Goal: Task Accomplishment & Management: Use online tool/utility

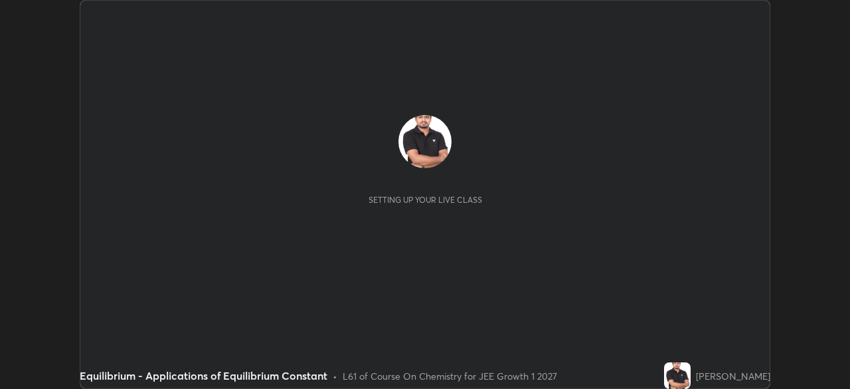
scroll to position [389, 849]
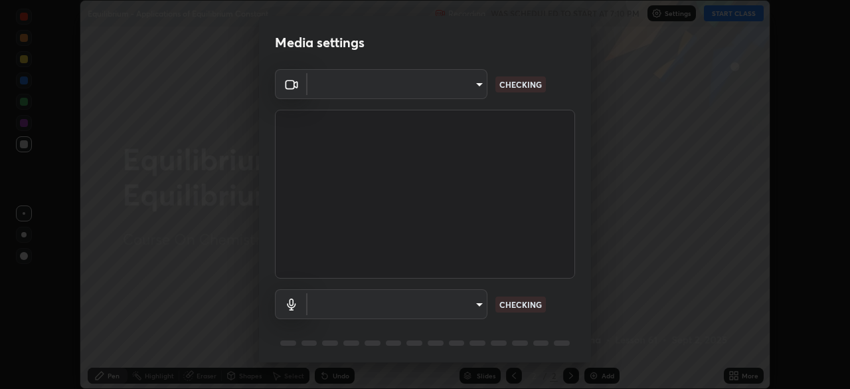
type input "a6c09d3532ea2fb43736101803286e867d47047993e392948129e064bf5450bd"
type input "default"
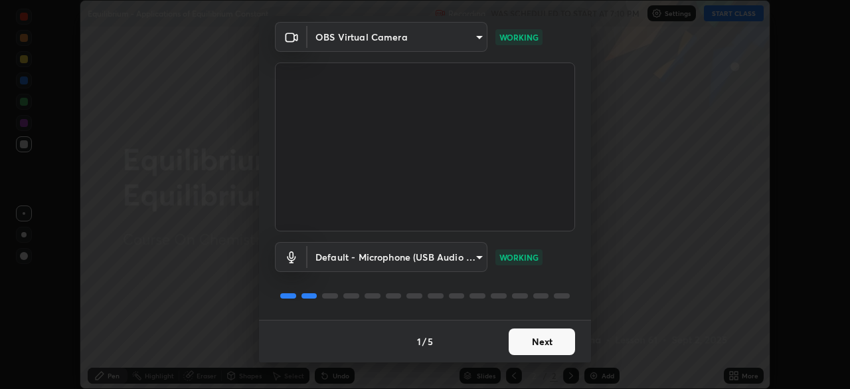
click at [521, 338] on button "Next" at bounding box center [542, 341] width 66 height 27
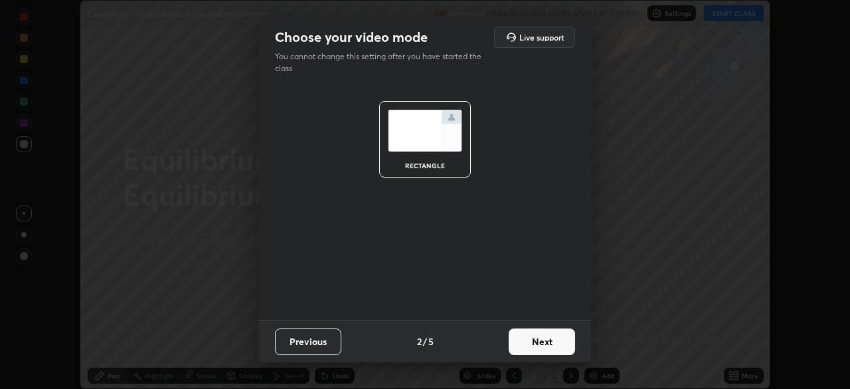
scroll to position [0, 0]
click at [521, 341] on button "Next" at bounding box center [542, 341] width 66 height 27
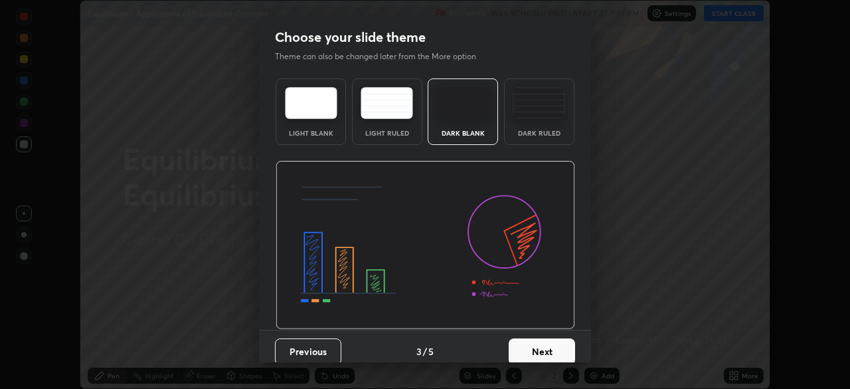
click at [517, 341] on button "Next" at bounding box center [542, 351] width 66 height 27
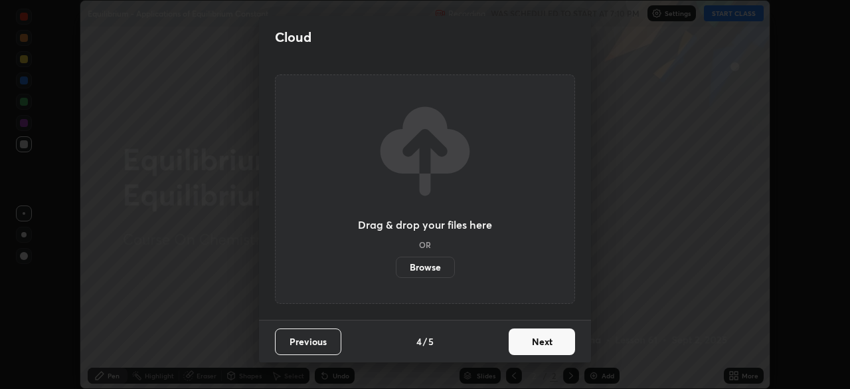
click at [519, 339] on button "Next" at bounding box center [542, 341] width 66 height 27
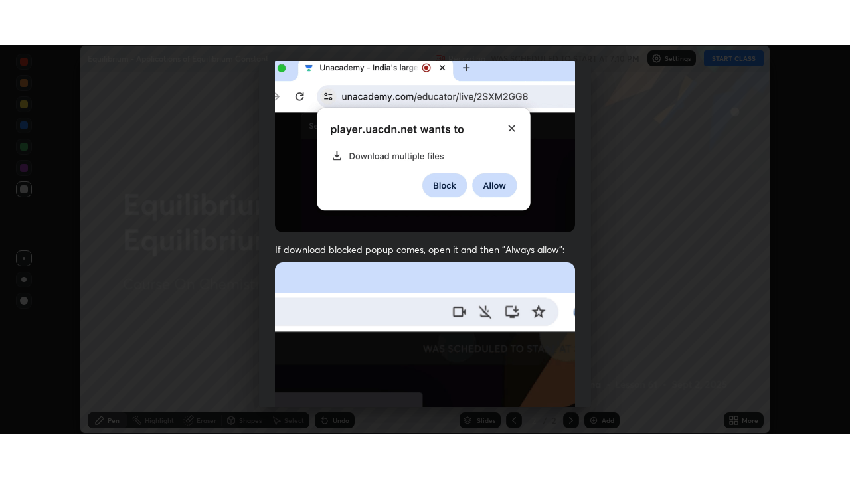
scroll to position [318, 0]
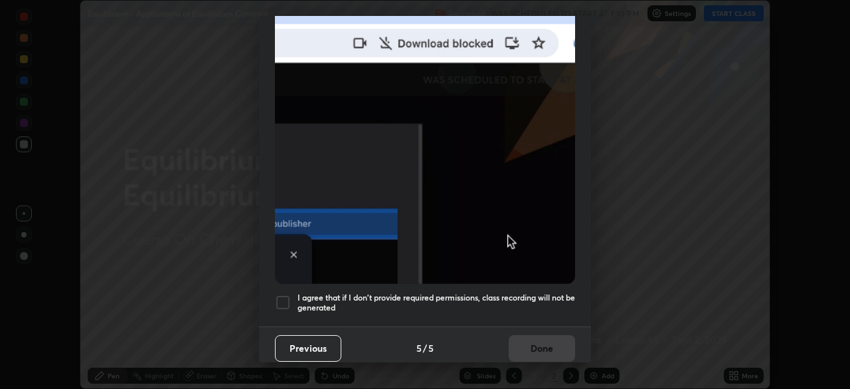
click at [280, 294] on div at bounding box center [283, 302] width 16 height 16
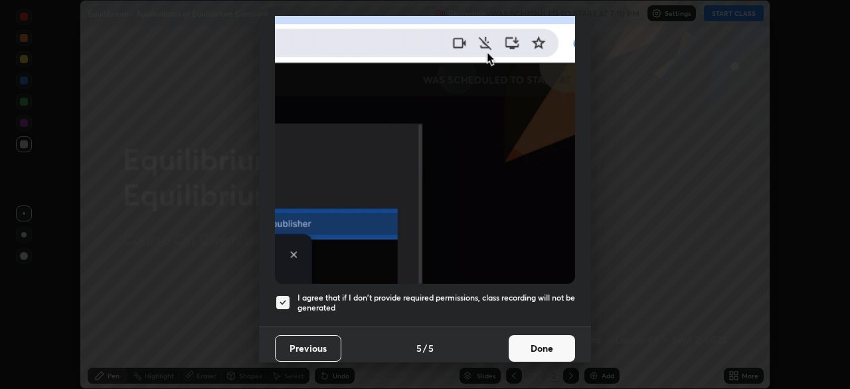
click at [518, 335] on button "Done" at bounding box center [542, 348] width 66 height 27
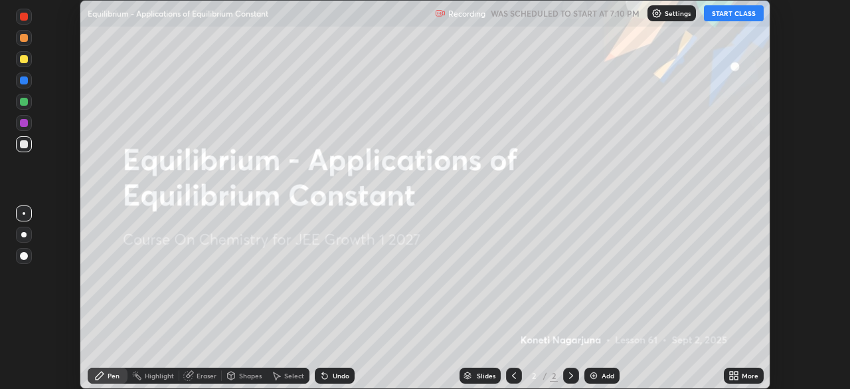
click at [735, 11] on button "START CLASS" at bounding box center [734, 13] width 60 height 16
click at [591, 375] on img at bounding box center [593, 375] width 11 height 11
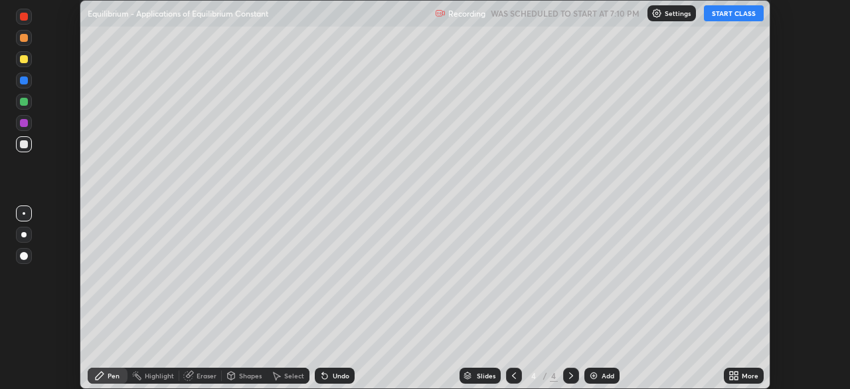
click at [591, 375] on img at bounding box center [593, 375] width 11 height 11
click at [591, 376] on img at bounding box center [593, 375] width 11 height 11
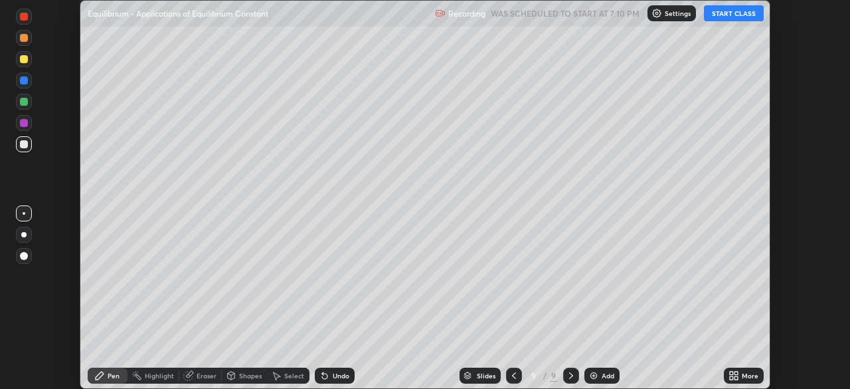
click at [591, 375] on img at bounding box center [593, 375] width 11 height 11
click at [590, 377] on img at bounding box center [593, 375] width 11 height 11
click at [588, 377] on img at bounding box center [593, 375] width 11 height 11
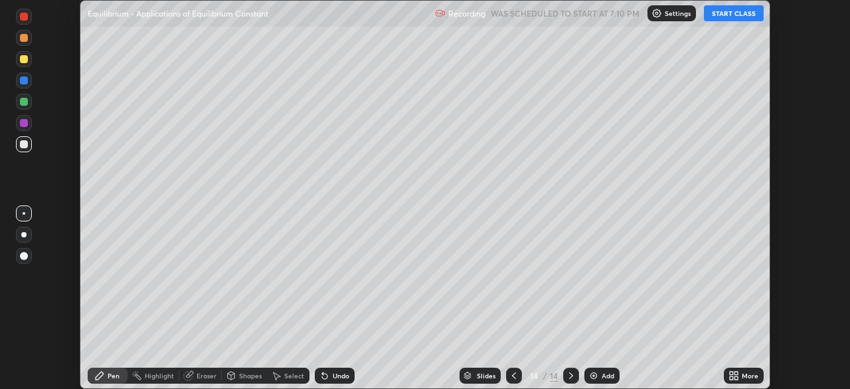
click at [590, 375] on img at bounding box center [593, 375] width 11 height 11
click at [590, 376] on img at bounding box center [593, 375] width 11 height 11
click at [513, 375] on icon at bounding box center [514, 375] width 11 height 11
click at [513, 373] on icon at bounding box center [514, 375] width 11 height 11
click at [513, 375] on icon at bounding box center [514, 375] width 11 height 11
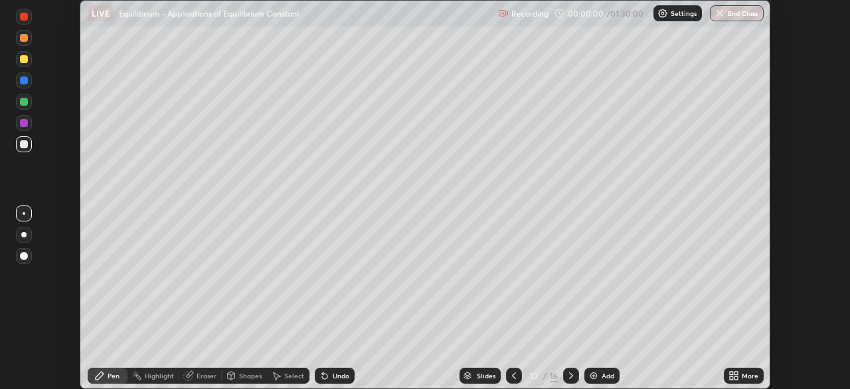
click at [512, 373] on icon at bounding box center [514, 375] width 4 height 7
click at [512, 374] on icon at bounding box center [514, 375] width 4 height 7
click at [511, 373] on icon at bounding box center [514, 375] width 11 height 11
click at [511, 374] on icon at bounding box center [514, 375] width 11 height 11
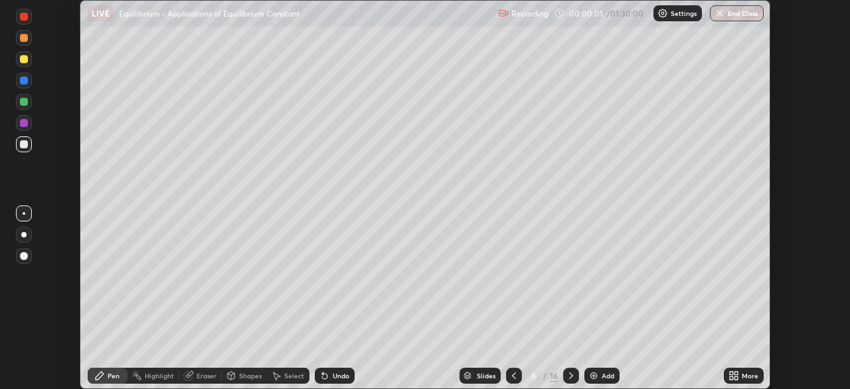
click at [511, 374] on icon at bounding box center [514, 375] width 11 height 11
click at [512, 375] on icon at bounding box center [514, 375] width 11 height 11
click at [512, 377] on icon at bounding box center [514, 375] width 11 height 11
click at [513, 375] on icon at bounding box center [514, 375] width 11 height 11
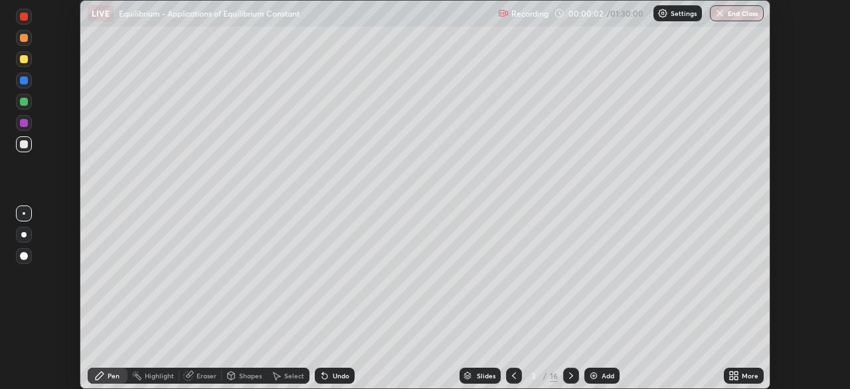
click at [512, 375] on icon at bounding box center [514, 375] width 11 height 11
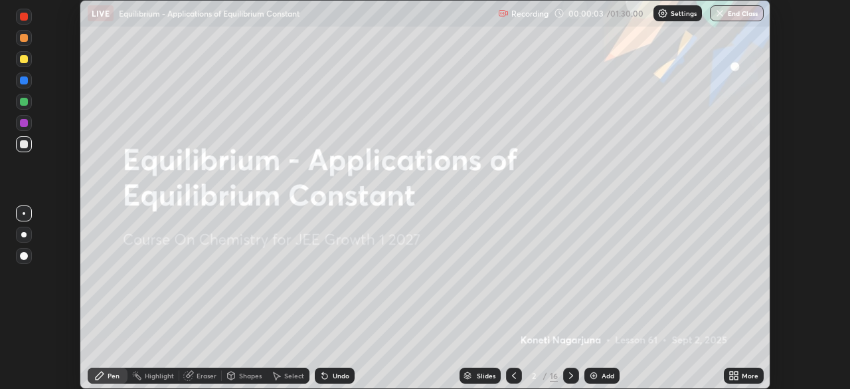
click at [598, 375] on div "Add" at bounding box center [601, 375] width 35 height 16
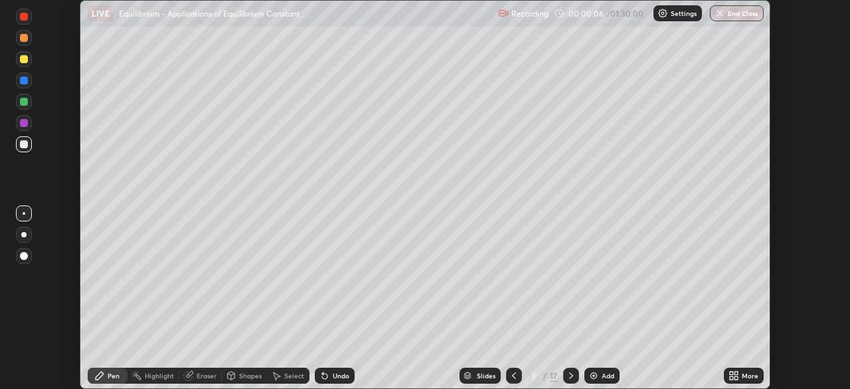
click at [725, 375] on div "More" at bounding box center [744, 375] width 40 height 16
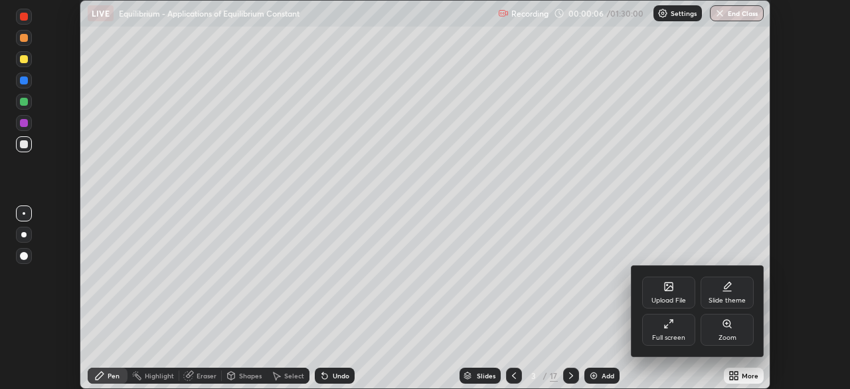
click at [671, 332] on div "Full screen" at bounding box center [668, 329] width 53 height 32
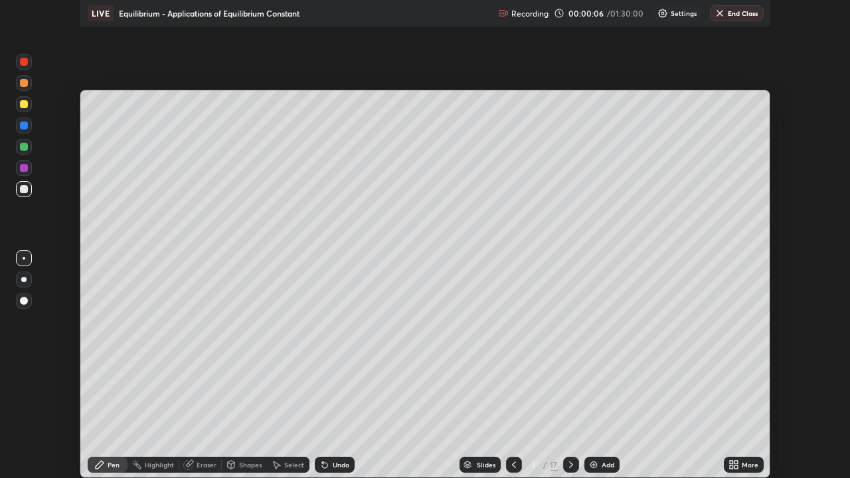
scroll to position [478, 850]
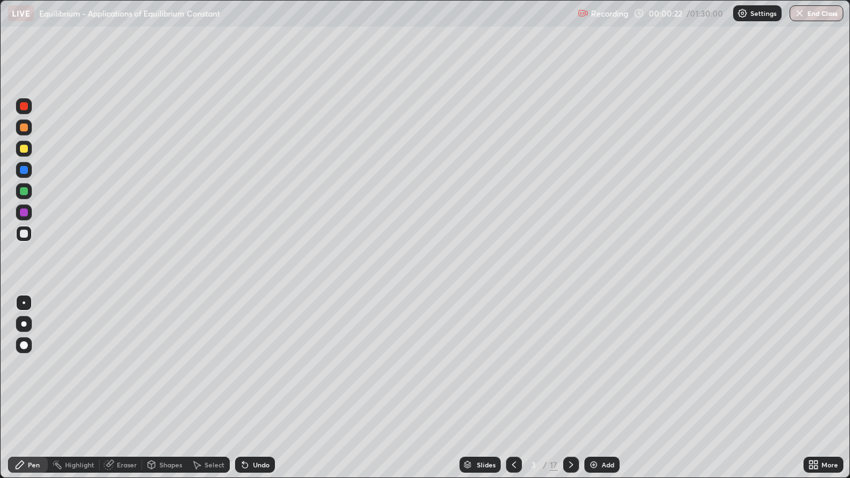
click at [24, 214] on div at bounding box center [24, 213] width 8 height 8
click at [23, 189] on div at bounding box center [24, 191] width 8 height 8
click at [247, 388] on icon at bounding box center [245, 465] width 11 height 11
click at [250, 388] on div "Undo" at bounding box center [255, 465] width 40 height 16
click at [253, 388] on div "Undo" at bounding box center [261, 465] width 17 height 7
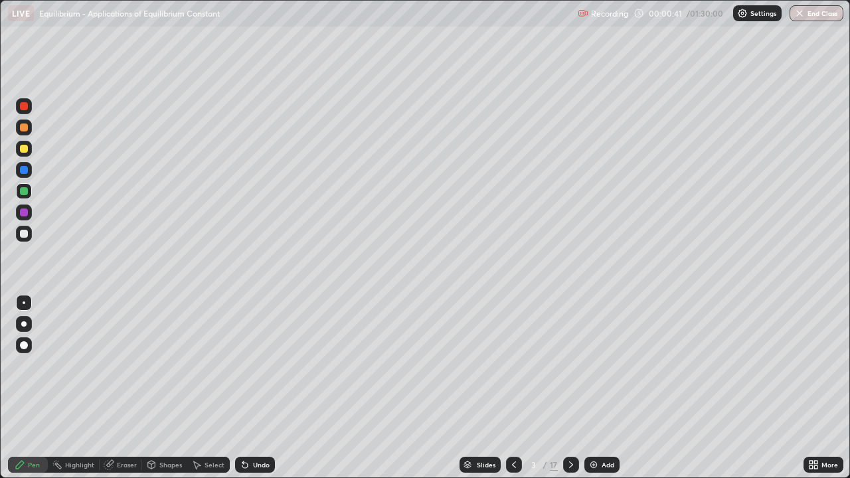
click at [21, 173] on div at bounding box center [24, 170] width 8 height 8
click at [250, 388] on div "Undo" at bounding box center [255, 465] width 40 height 16
click at [253, 388] on div "Undo" at bounding box center [261, 465] width 17 height 7
click at [250, 388] on div "Undo" at bounding box center [255, 465] width 40 height 16
click at [246, 388] on icon at bounding box center [245, 465] width 11 height 11
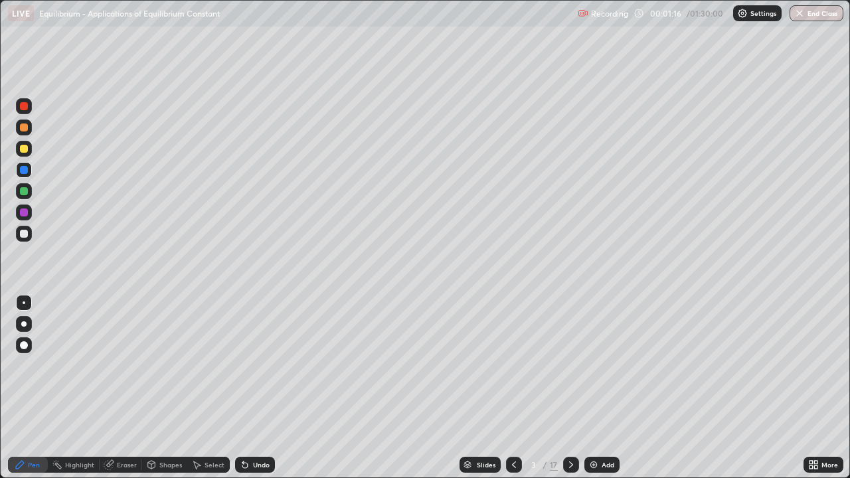
click at [249, 388] on div "Undo" at bounding box center [255, 465] width 40 height 16
click at [17, 165] on div at bounding box center [24, 170] width 16 height 16
click at [27, 149] on div at bounding box center [24, 149] width 8 height 8
click at [571, 388] on icon at bounding box center [571, 465] width 4 height 7
click at [23, 108] on div at bounding box center [24, 106] width 8 height 8
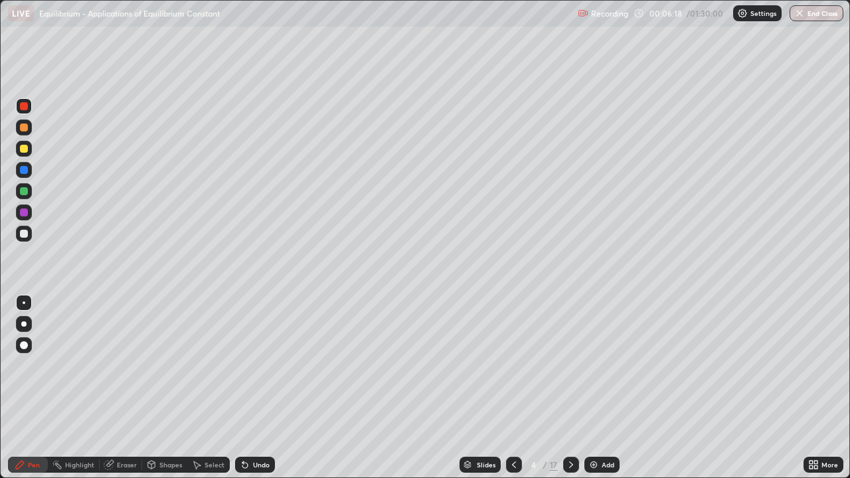
click at [25, 127] on div at bounding box center [24, 128] width 8 height 8
click at [23, 230] on div at bounding box center [24, 234] width 8 height 8
click at [570, 388] on icon at bounding box center [571, 465] width 11 height 11
click at [25, 108] on div at bounding box center [24, 106] width 8 height 8
click at [242, 388] on icon at bounding box center [242, 462] width 1 height 1
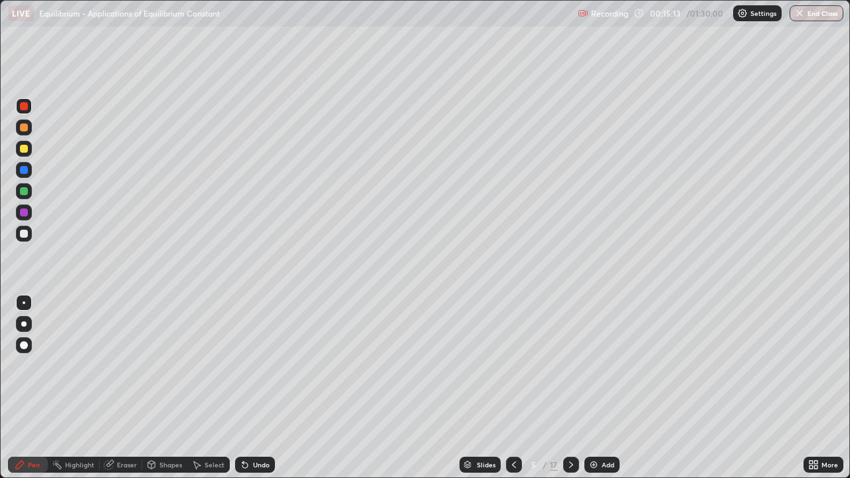
click at [261, 388] on div "Undo" at bounding box center [261, 465] width 17 height 7
click at [570, 388] on icon at bounding box center [571, 465] width 11 height 11
click at [257, 388] on div "Undo" at bounding box center [261, 465] width 17 height 7
click at [261, 388] on div "Undo" at bounding box center [261, 465] width 17 height 7
click at [263, 388] on div "Undo" at bounding box center [261, 465] width 17 height 7
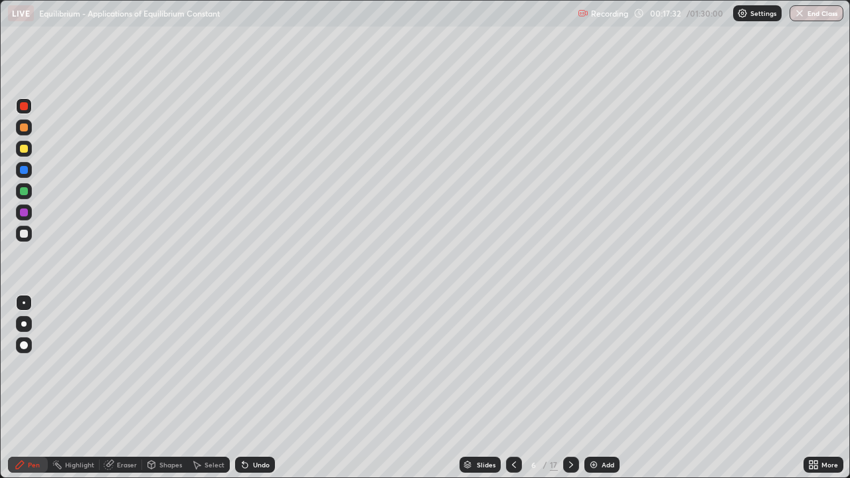
click at [261, 388] on div "Undo" at bounding box center [261, 465] width 17 height 7
click at [250, 388] on div "Undo" at bounding box center [255, 465] width 40 height 16
click at [25, 190] on div at bounding box center [24, 191] width 8 height 8
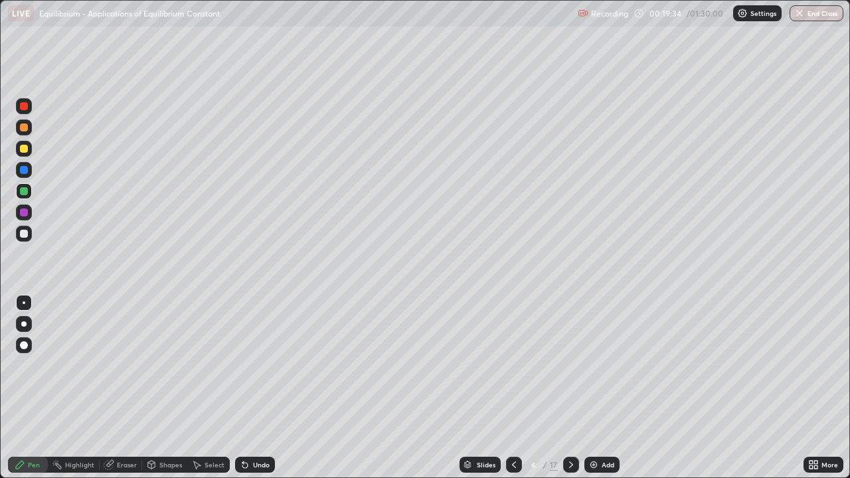
click at [260, 388] on div "Undo" at bounding box center [261, 465] width 17 height 7
click at [568, 388] on icon at bounding box center [571, 465] width 11 height 11
click at [569, 388] on icon at bounding box center [571, 465] width 4 height 7
click at [511, 388] on icon at bounding box center [514, 465] width 11 height 11
click at [514, 388] on icon at bounding box center [514, 465] width 11 height 11
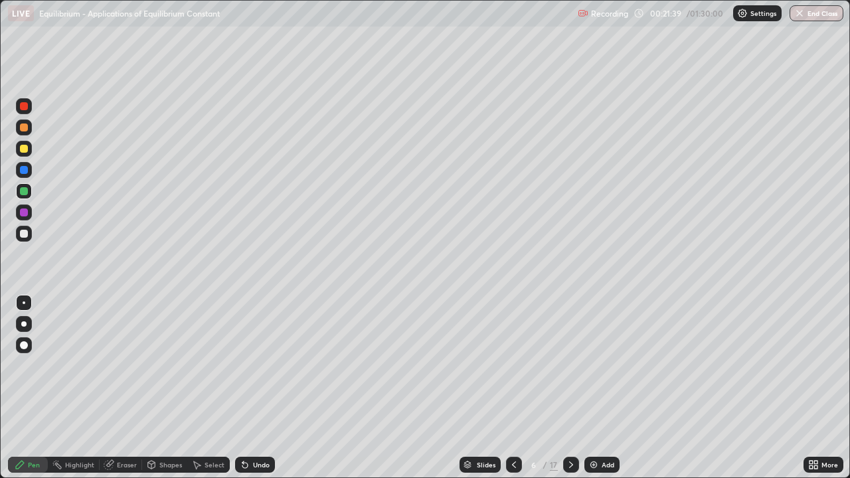
click at [246, 388] on icon at bounding box center [244, 465] width 5 height 5
click at [242, 388] on icon at bounding box center [244, 465] width 5 height 5
click at [246, 388] on div "Undo" at bounding box center [255, 465] width 40 height 16
click at [514, 388] on icon at bounding box center [514, 465] width 4 height 7
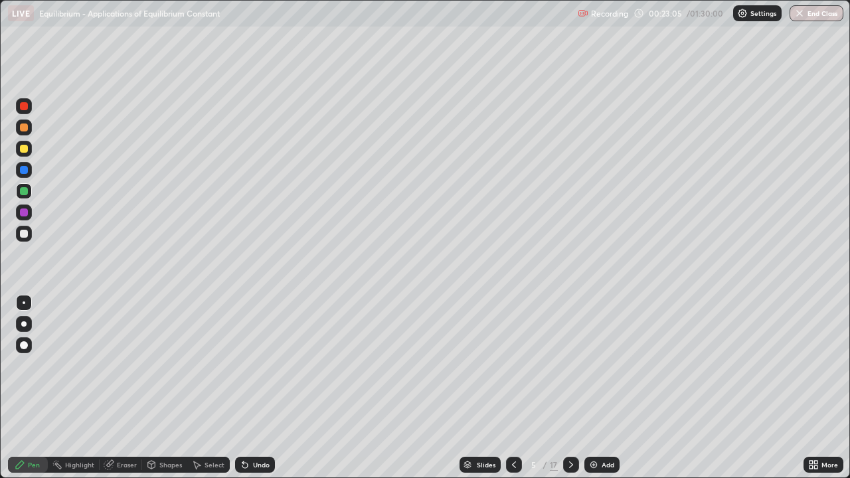
click at [512, 388] on icon at bounding box center [514, 465] width 11 height 11
click at [23, 210] on div at bounding box center [24, 213] width 8 height 8
click at [570, 388] on icon at bounding box center [571, 465] width 11 height 11
click at [571, 388] on icon at bounding box center [571, 465] width 4 height 7
click at [571, 388] on icon at bounding box center [571, 465] width 11 height 11
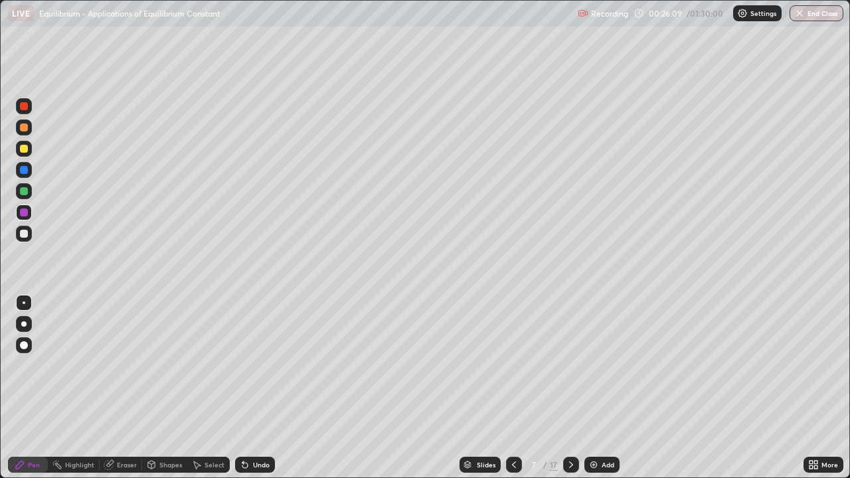
click at [24, 234] on div at bounding box center [24, 234] width 8 height 8
click at [248, 388] on icon at bounding box center [245, 465] width 11 height 11
click at [119, 388] on div "Eraser" at bounding box center [127, 465] width 20 height 7
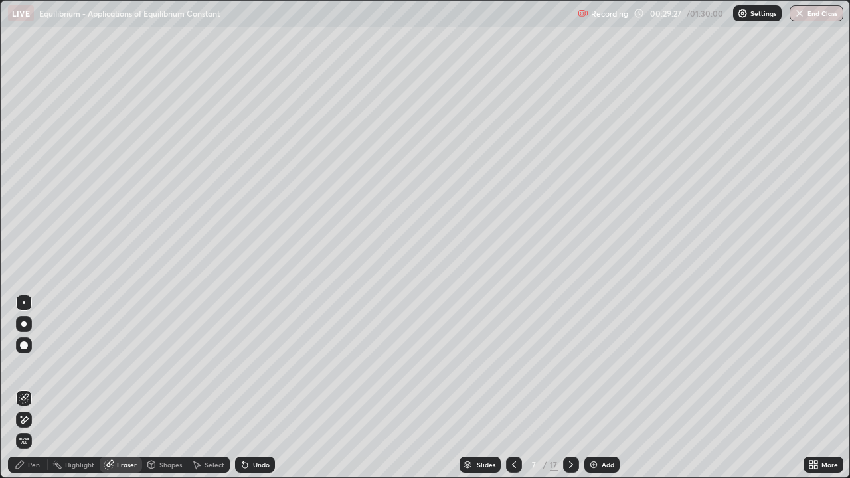
click at [33, 388] on div "Pen" at bounding box center [34, 465] width 12 height 7
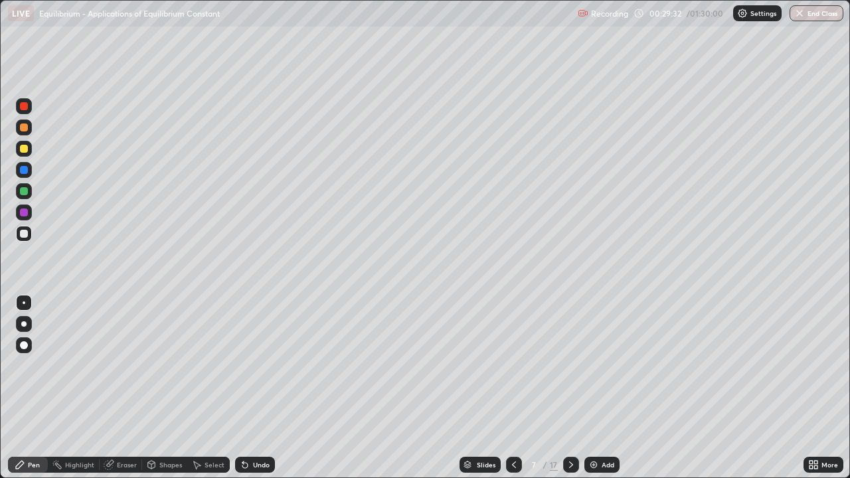
click at [245, 388] on icon at bounding box center [244, 465] width 5 height 5
click at [25, 147] on div at bounding box center [24, 149] width 8 height 8
click at [570, 388] on icon at bounding box center [571, 465] width 11 height 11
click at [25, 192] on div at bounding box center [24, 191] width 8 height 8
click at [23, 151] on div at bounding box center [24, 149] width 8 height 8
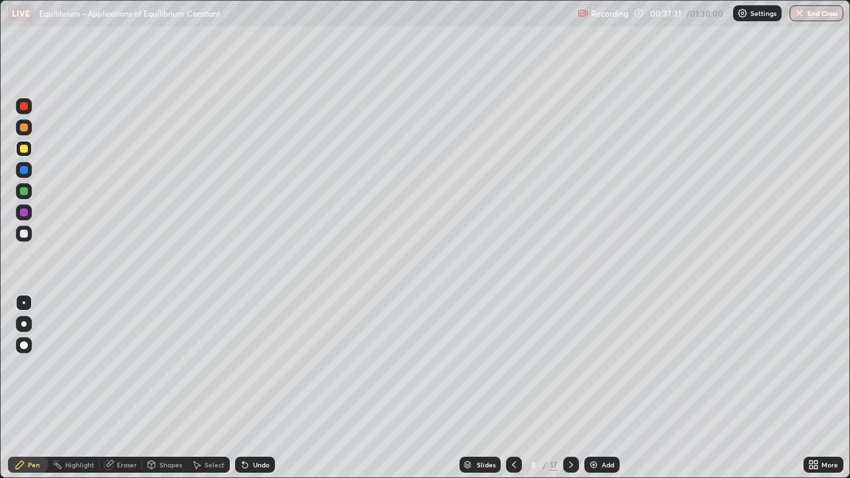
click at [23, 106] on div at bounding box center [24, 106] width 8 height 8
click at [570, 388] on icon at bounding box center [571, 465] width 11 height 11
click at [24, 106] on div at bounding box center [24, 106] width 8 height 8
click at [254, 388] on div "Undo" at bounding box center [261, 465] width 17 height 7
click at [256, 388] on div "Undo" at bounding box center [261, 465] width 17 height 7
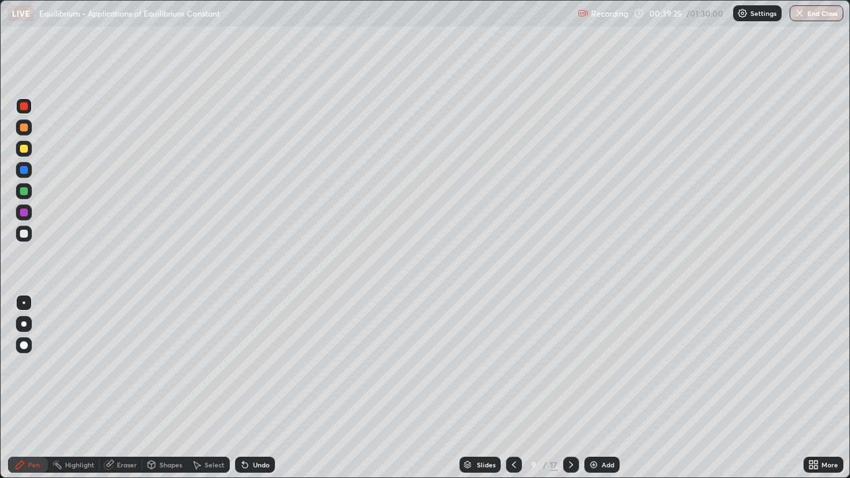
click at [256, 388] on div "Undo" at bounding box center [261, 465] width 17 height 7
click at [249, 388] on div "Undo" at bounding box center [255, 465] width 40 height 16
click at [25, 191] on div at bounding box center [24, 191] width 8 height 8
click at [248, 388] on div "Undo" at bounding box center [255, 465] width 40 height 16
click at [21, 213] on div at bounding box center [24, 213] width 8 height 8
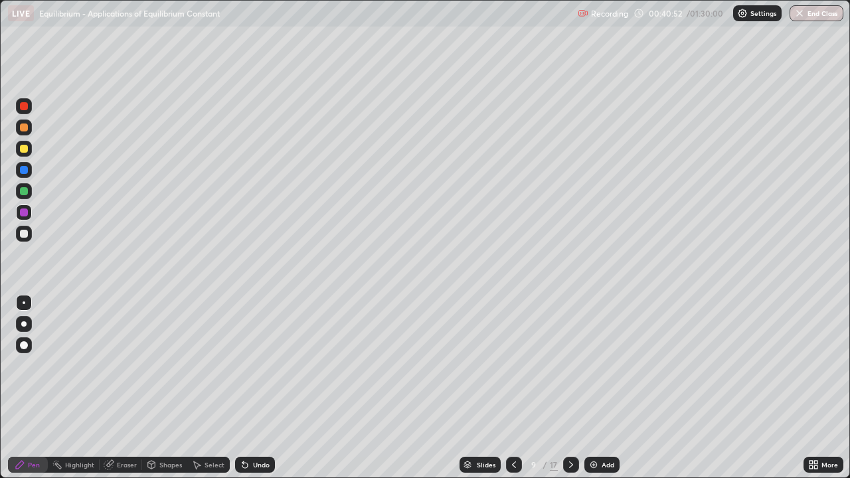
click at [512, 388] on icon at bounding box center [514, 465] width 11 height 11
click at [570, 388] on icon at bounding box center [571, 465] width 11 height 11
click at [514, 388] on icon at bounding box center [514, 465] width 11 height 11
click at [571, 388] on icon at bounding box center [571, 465] width 11 height 11
click at [574, 388] on icon at bounding box center [571, 465] width 11 height 11
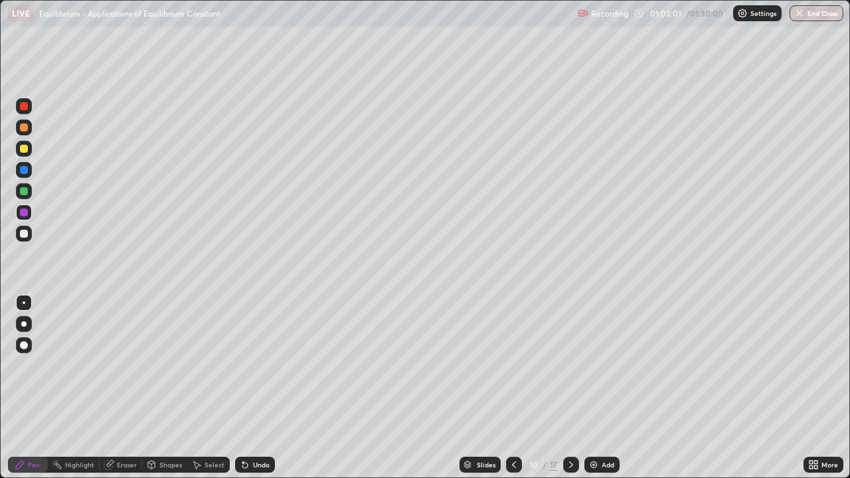
click at [570, 388] on icon at bounding box center [571, 465] width 11 height 11
click at [25, 145] on div at bounding box center [24, 149] width 8 height 8
click at [250, 388] on div "Undo" at bounding box center [255, 465] width 40 height 16
click at [254, 388] on div "Undo" at bounding box center [261, 465] width 17 height 7
click at [253, 388] on div "Undo" at bounding box center [261, 465] width 17 height 7
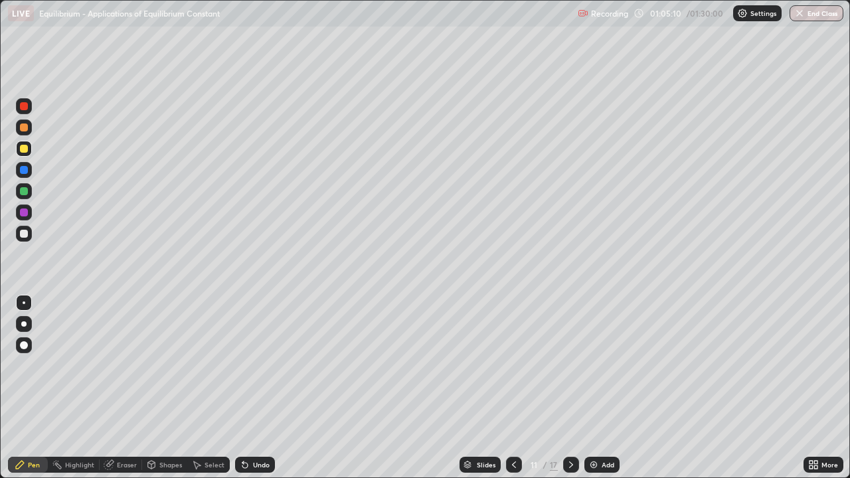
click at [253, 388] on div "Undo" at bounding box center [261, 465] width 17 height 7
click at [250, 388] on div "Undo" at bounding box center [255, 465] width 40 height 16
click at [570, 388] on icon at bounding box center [571, 465] width 11 height 11
click at [24, 109] on div at bounding box center [24, 106] width 8 height 8
click at [21, 234] on div at bounding box center [24, 234] width 8 height 8
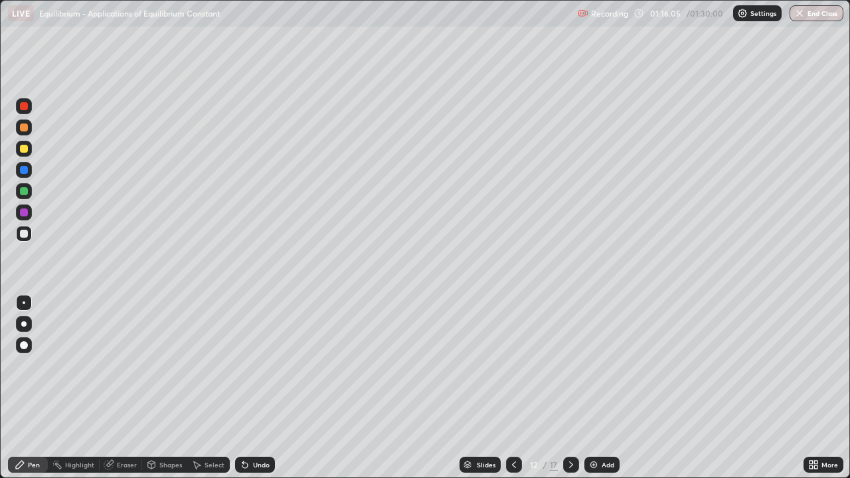
click at [514, 388] on icon at bounding box center [514, 465] width 11 height 11
click at [569, 388] on div at bounding box center [571, 465] width 16 height 16
click at [258, 388] on div "Undo" at bounding box center [261, 465] width 17 height 7
click at [260, 388] on div "Undo" at bounding box center [261, 465] width 17 height 7
click at [262, 388] on div "Undo" at bounding box center [261, 465] width 17 height 7
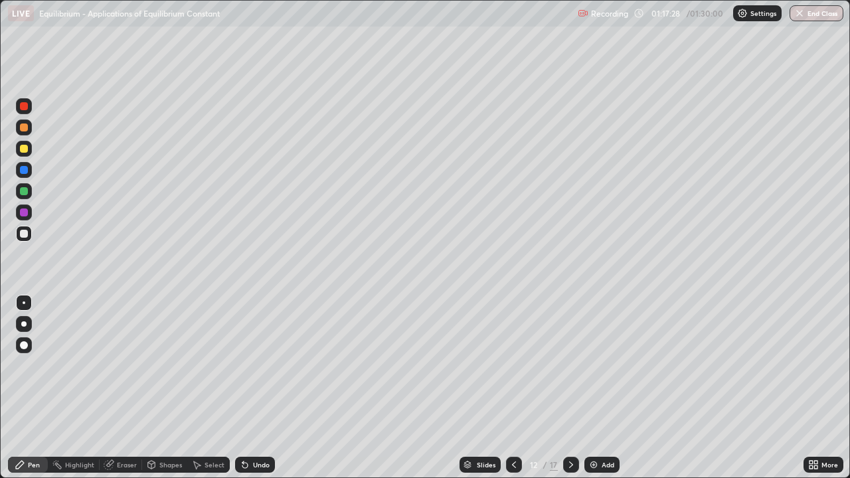
click at [259, 388] on div "Undo" at bounding box center [261, 465] width 17 height 7
click at [570, 388] on icon at bounding box center [571, 465] width 11 height 11
click at [22, 214] on div at bounding box center [24, 213] width 8 height 8
click at [25, 190] on div at bounding box center [24, 191] width 8 height 8
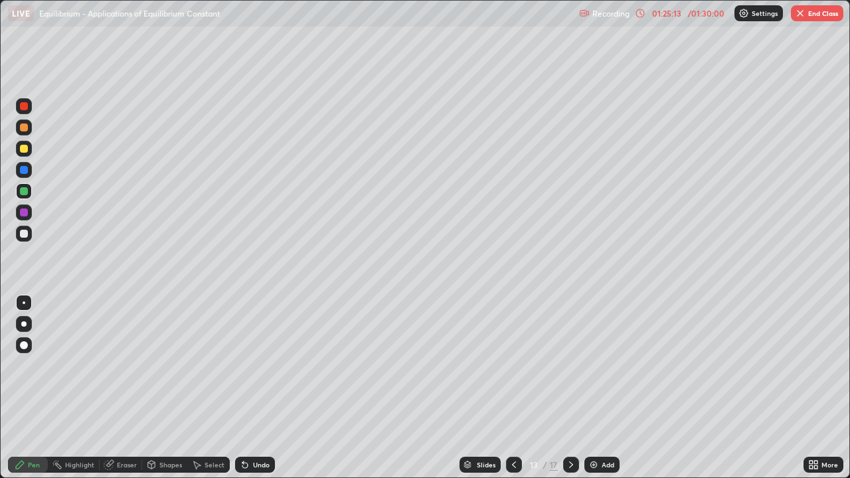
click at [809, 18] on button "End Class" at bounding box center [817, 13] width 52 height 16
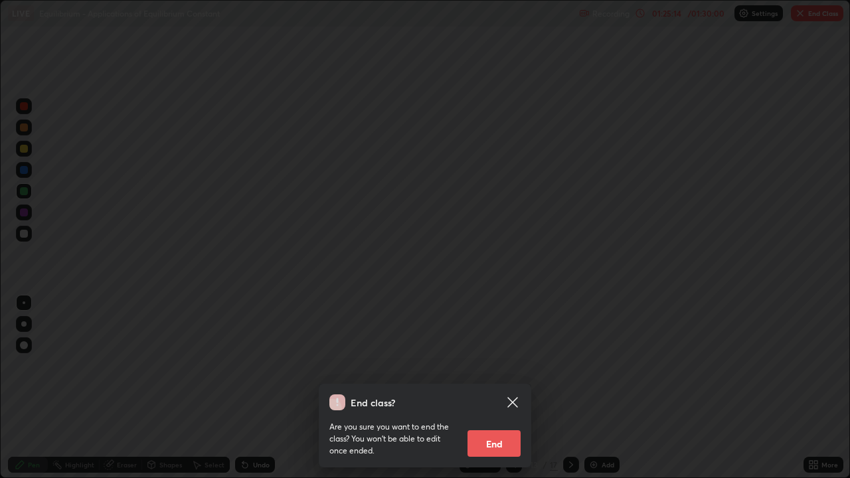
click at [506, 388] on button "End" at bounding box center [494, 443] width 53 height 27
